Goal: Obtain resource: Obtain resource

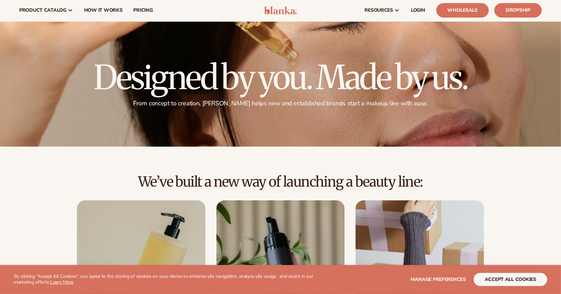
scroll to position [13, 0]
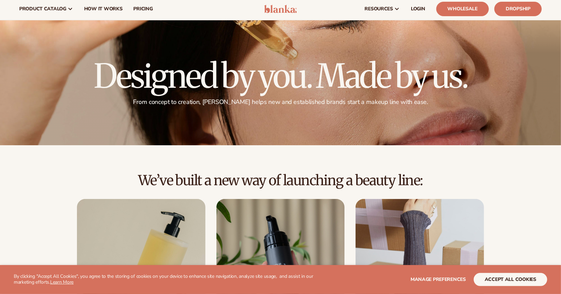
click at [244, 102] on p "From concept to creation, Blanka helps new and established brands start a makeu…" at bounding box center [281, 102] width 374 height 8
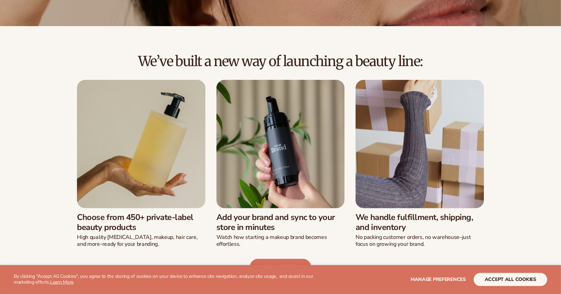
scroll to position [134, 0]
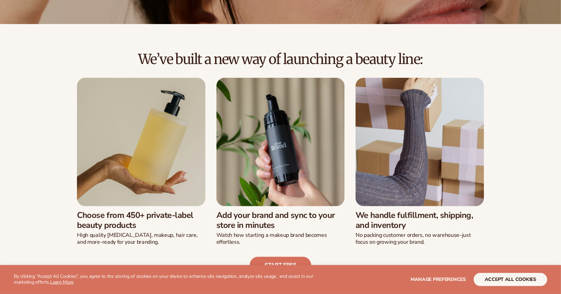
click at [263, 70] on div "We’ve built a new way of launching a beauty line:" at bounding box center [280, 65] width 523 height 26
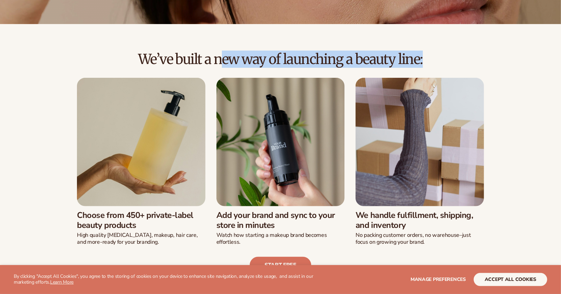
click at [267, 64] on h2 "We’ve built a new way of launching a beauty line:" at bounding box center [280, 59] width 523 height 15
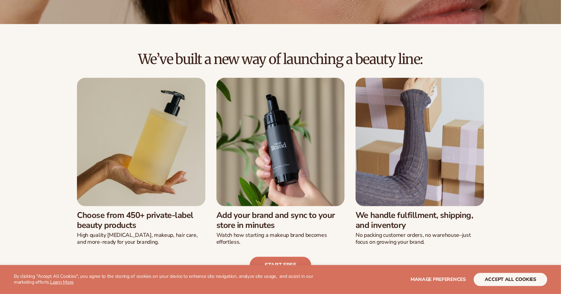
click at [267, 64] on h2 "We’ve built a new way of launching a beauty line:" at bounding box center [280, 59] width 523 height 15
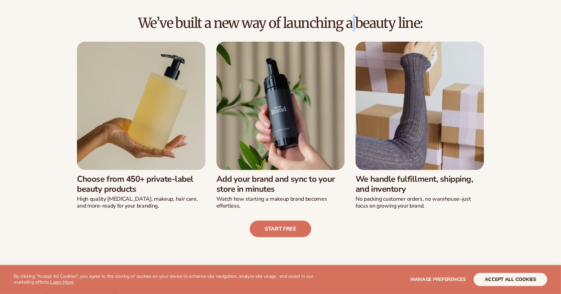
click at [239, 178] on h3 "Add your brand and sync to your store in minutes" at bounding box center [281, 184] width 128 height 20
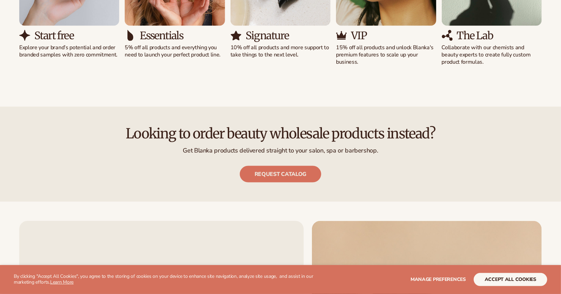
scroll to position [607, 0]
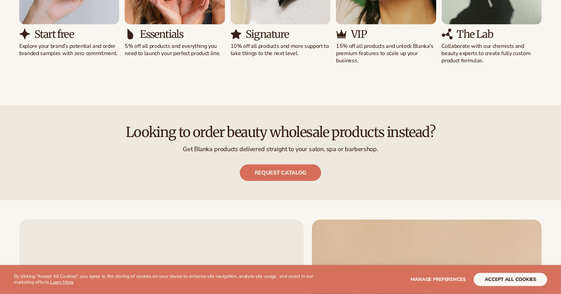
click at [262, 131] on h2 "Looking to order beauty wholesale products instead?" at bounding box center [280, 131] width 523 height 15
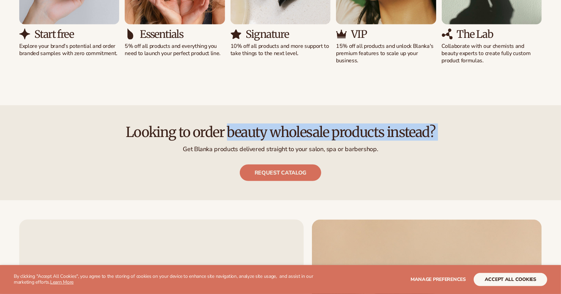
click at [274, 131] on h2 "Looking to order beauty wholesale products instead?" at bounding box center [280, 131] width 523 height 15
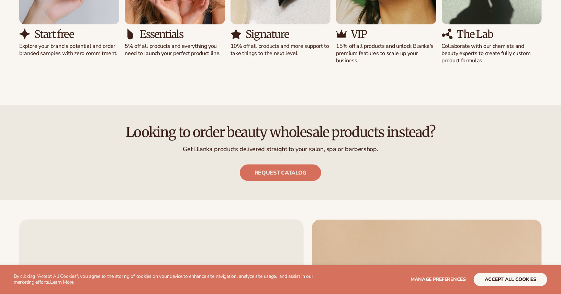
click at [274, 131] on h2 "Looking to order beauty wholesale products instead?" at bounding box center [280, 131] width 523 height 15
click at [330, 133] on h2 "Looking to order beauty wholesale products instead?" at bounding box center [280, 131] width 523 height 15
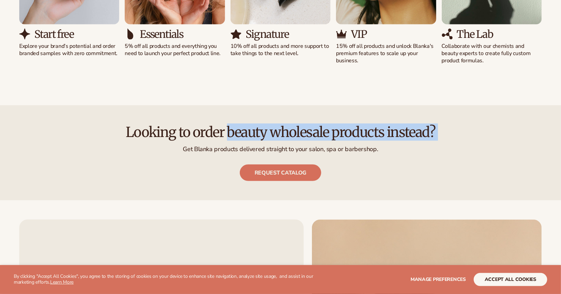
click at [306, 146] on p "Get Blanka products delivered straight to your salon, spa or barbershop." at bounding box center [280, 149] width 523 height 8
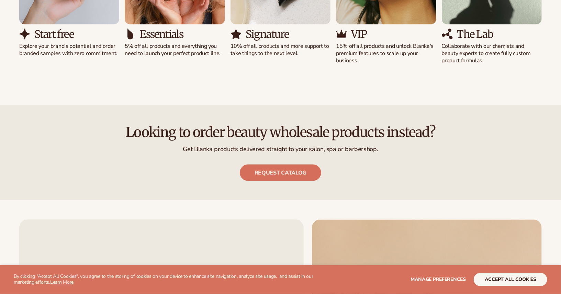
click at [306, 146] on p "Get Blanka products delivered straight to your salon, spa or barbershop." at bounding box center [280, 149] width 523 height 8
click at [312, 133] on h2 "Looking to order beauty wholesale products instead?" at bounding box center [280, 131] width 523 height 15
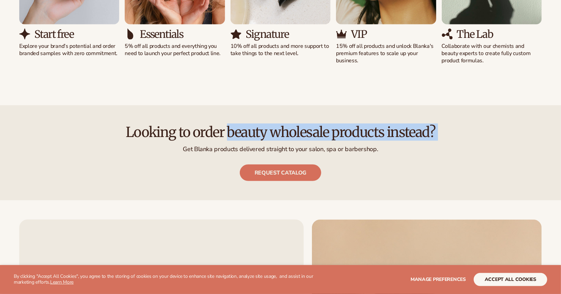
click at [308, 146] on p "Get Blanka products delivered straight to your salon, spa or barbershop." at bounding box center [280, 149] width 523 height 8
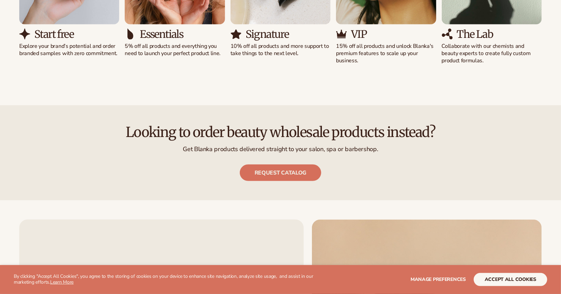
click at [308, 146] on p "Get Blanka products delivered straight to your salon, spa or barbershop." at bounding box center [280, 149] width 523 height 8
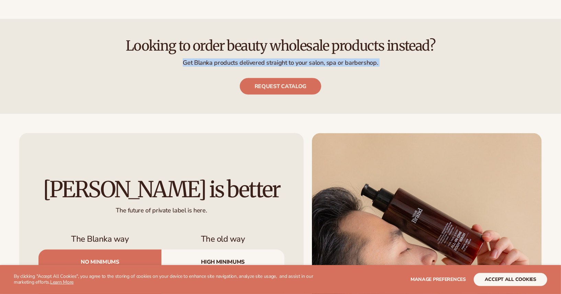
scroll to position [695, 0]
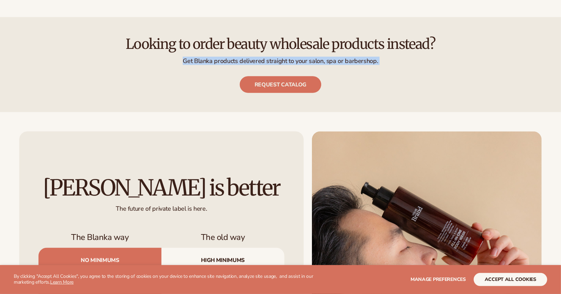
click at [303, 79] on link "Request catalog" at bounding box center [280, 84] width 81 height 17
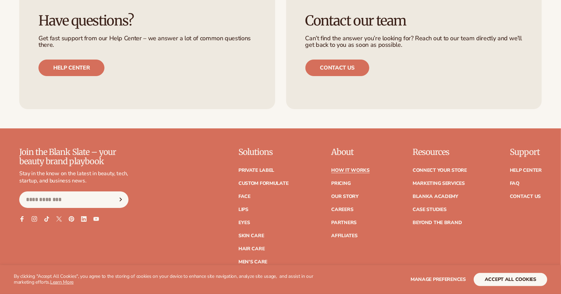
scroll to position [1708, 0]
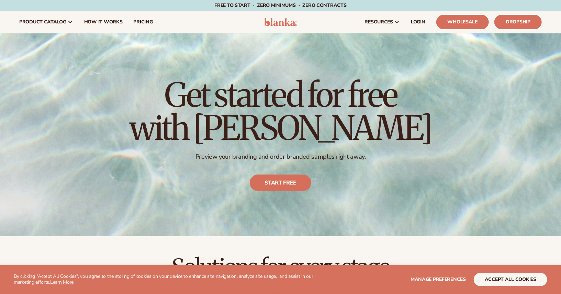
click at [299, 133] on h1 "Get started for free with Blanka" at bounding box center [281, 111] width 303 height 66
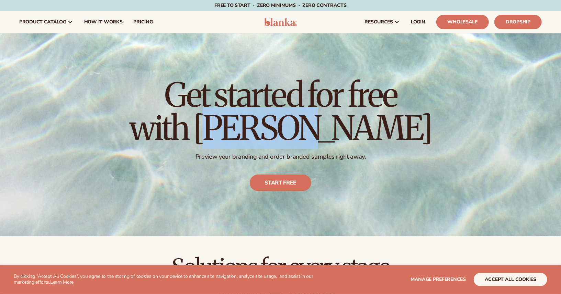
click at [299, 133] on h1 "Get started for free with Blanka" at bounding box center [281, 111] width 303 height 66
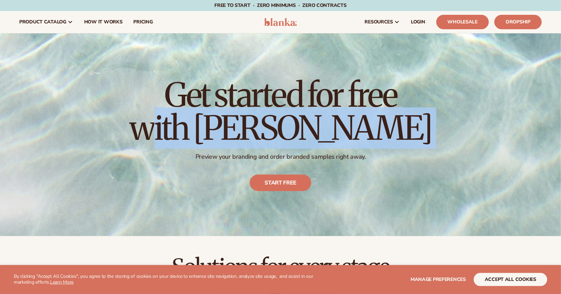
click at [289, 163] on div "Get started for free with Blanka Preview your branding and order branded sample…" at bounding box center [281, 135] width 303 height 140
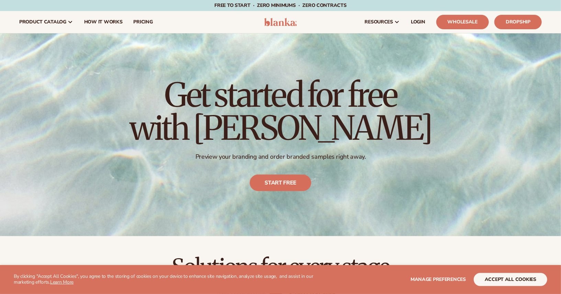
click at [289, 163] on div "Get started for free with Blanka Preview your branding and order branded sample…" at bounding box center [281, 135] width 303 height 140
click at [290, 159] on p "Preview your branding and order branded samples right away." at bounding box center [281, 157] width 303 height 8
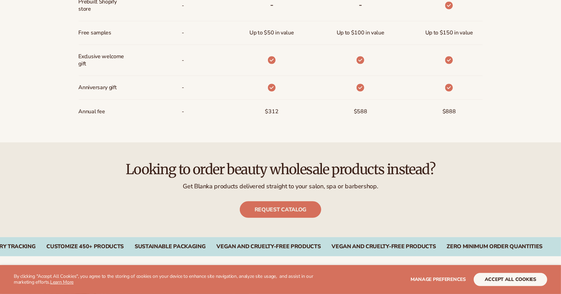
scroll to position [597, 0]
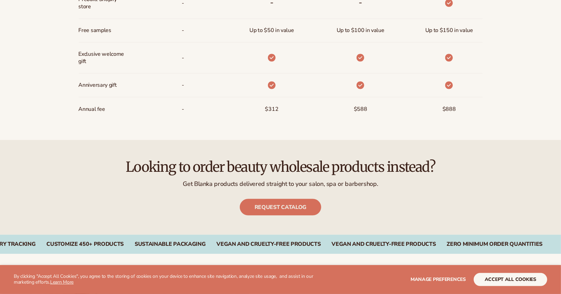
click at [287, 167] on h2 "Looking to order beauty wholesale products instead?" at bounding box center [280, 166] width 523 height 15
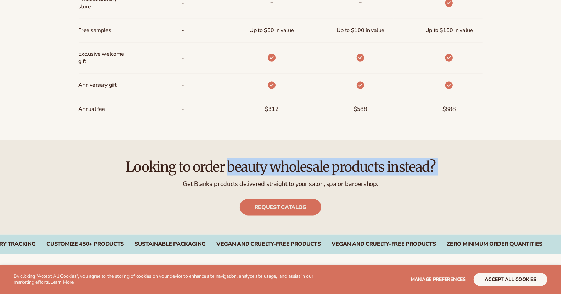
click at [280, 182] on p "Get Blanka products delivered straight to your salon, spa or barbershop." at bounding box center [280, 184] width 523 height 8
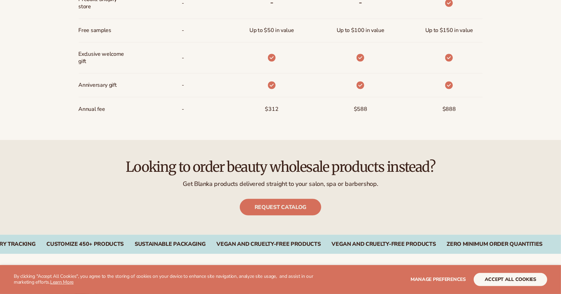
click at [280, 182] on p "Get Blanka products delivered straight to your salon, spa or barbershop." at bounding box center [280, 184] width 523 height 8
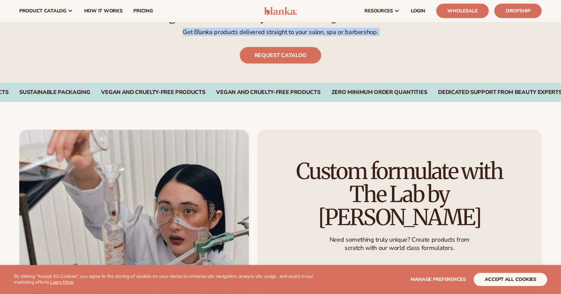
scroll to position [738, 0]
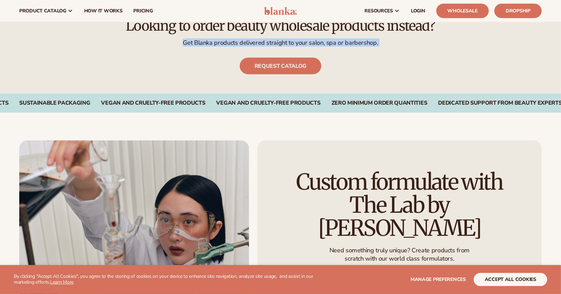
click at [281, 65] on link "Request catalog" at bounding box center [280, 66] width 81 height 17
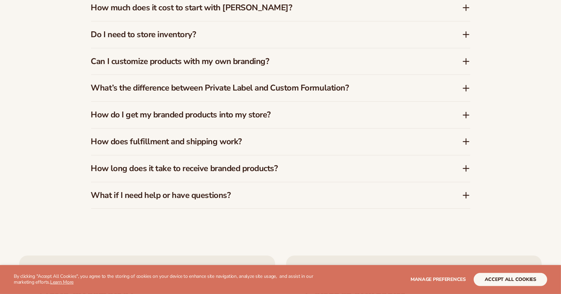
scroll to position [1194, 0]
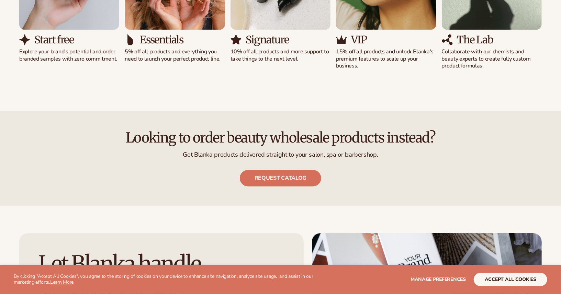
scroll to position [783, 0]
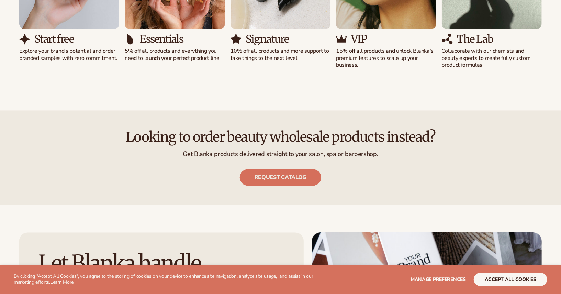
click at [278, 175] on link "Request catalog" at bounding box center [280, 177] width 81 height 17
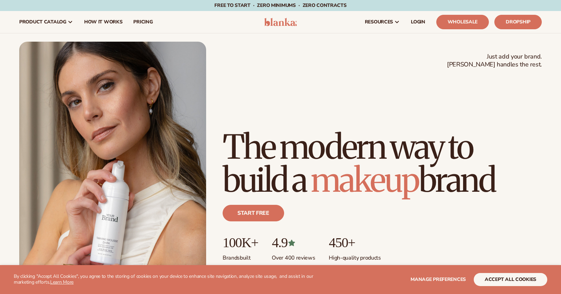
scroll to position [3042, 0]
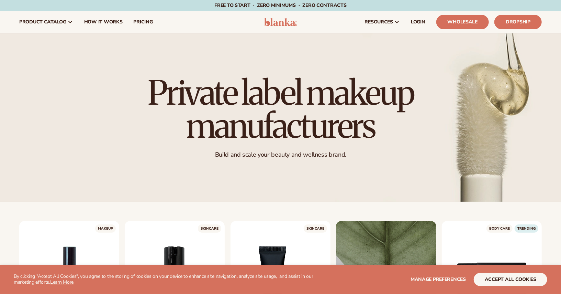
click at [383, 122] on h1 "Private label makeup manufacturers" at bounding box center [281, 109] width 306 height 66
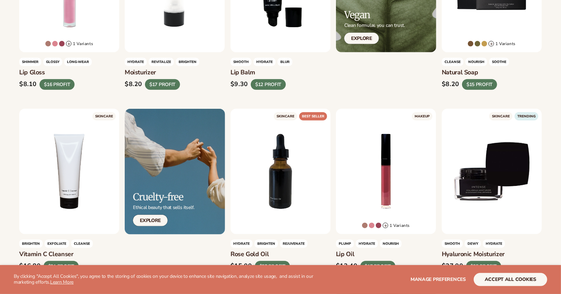
scroll to position [298, 0]
